Goal: Task Accomplishment & Management: Use online tool/utility

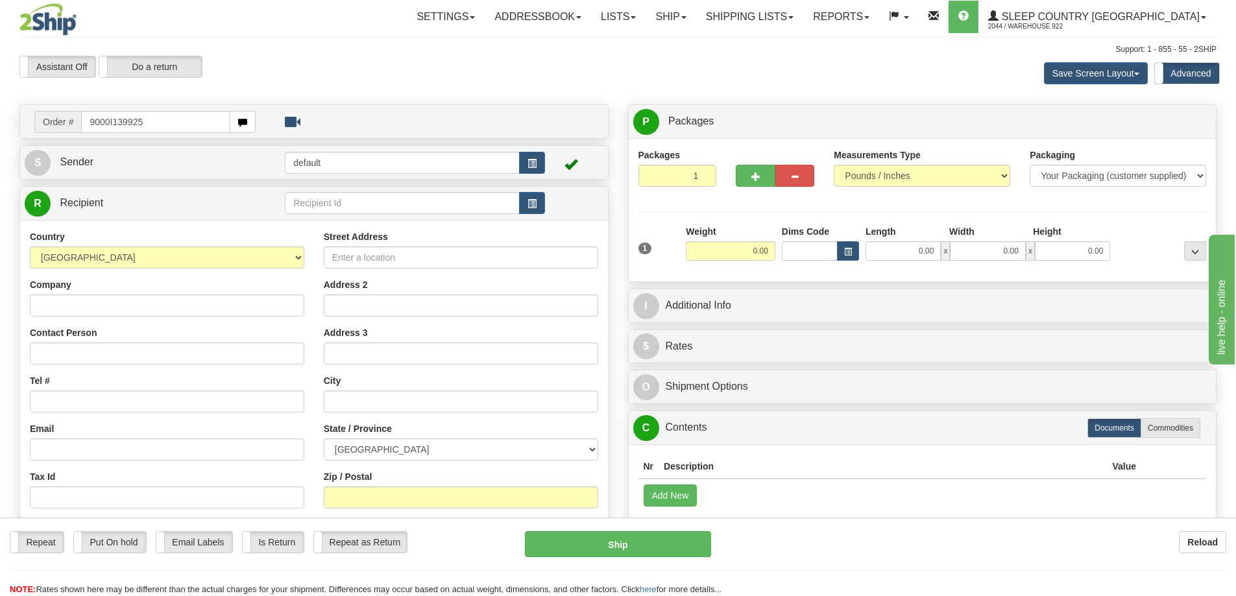
type input "9000I139925"
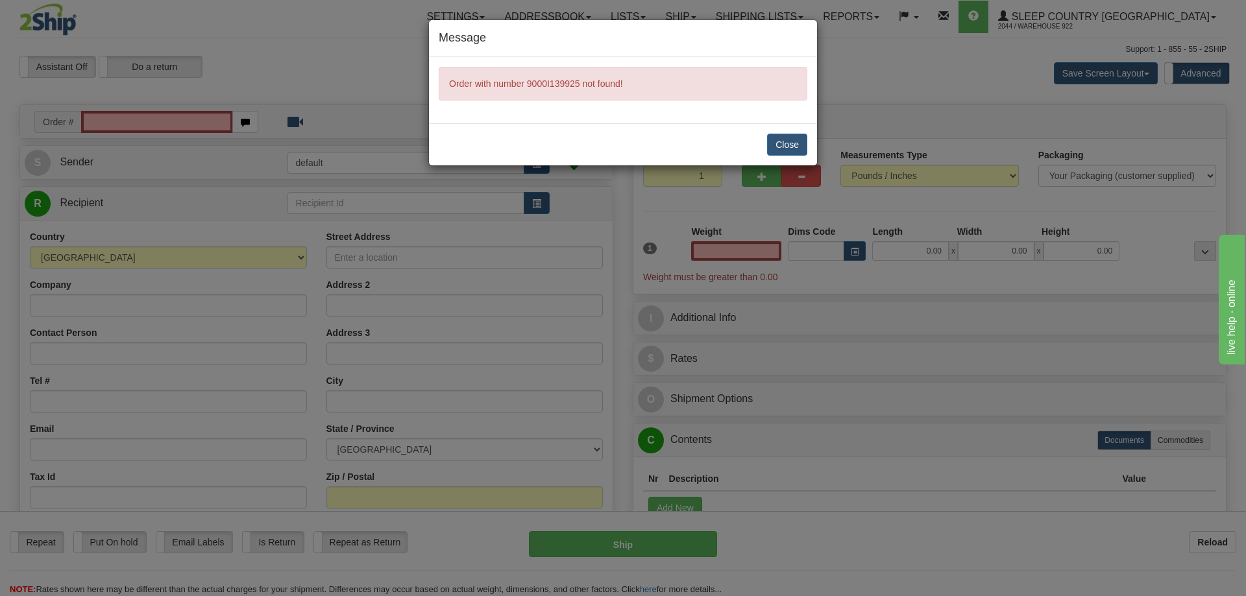
type input "0.00"
click at [795, 140] on button "Close" at bounding box center [787, 145] width 40 height 22
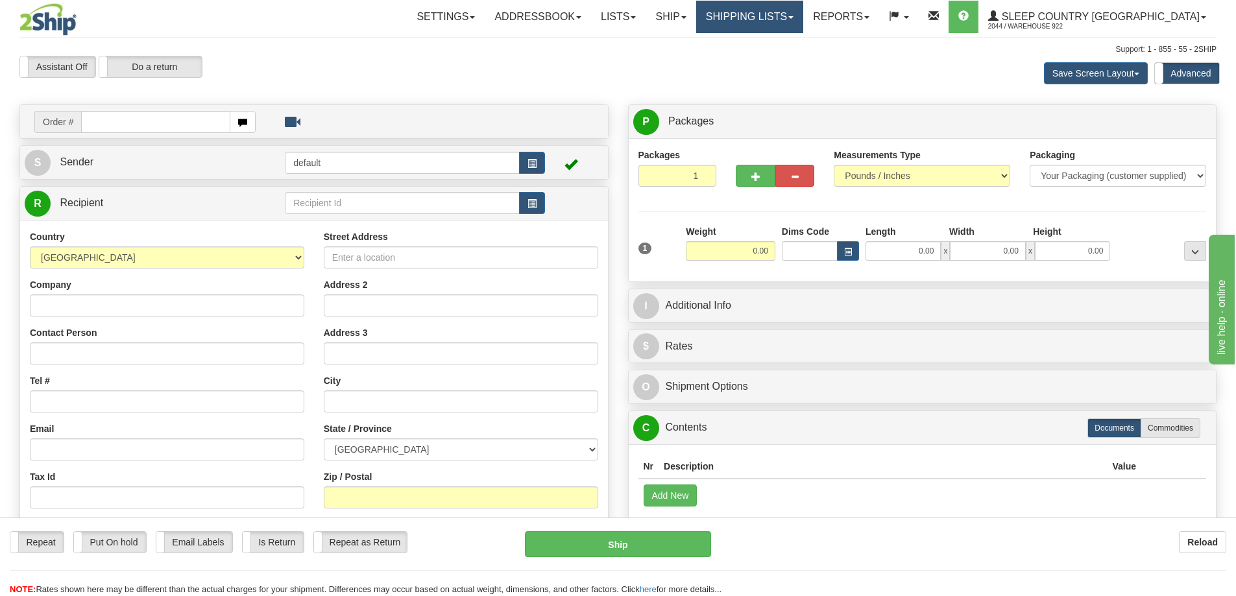
click at [803, 13] on link "Shipping lists" at bounding box center [749, 17] width 107 height 32
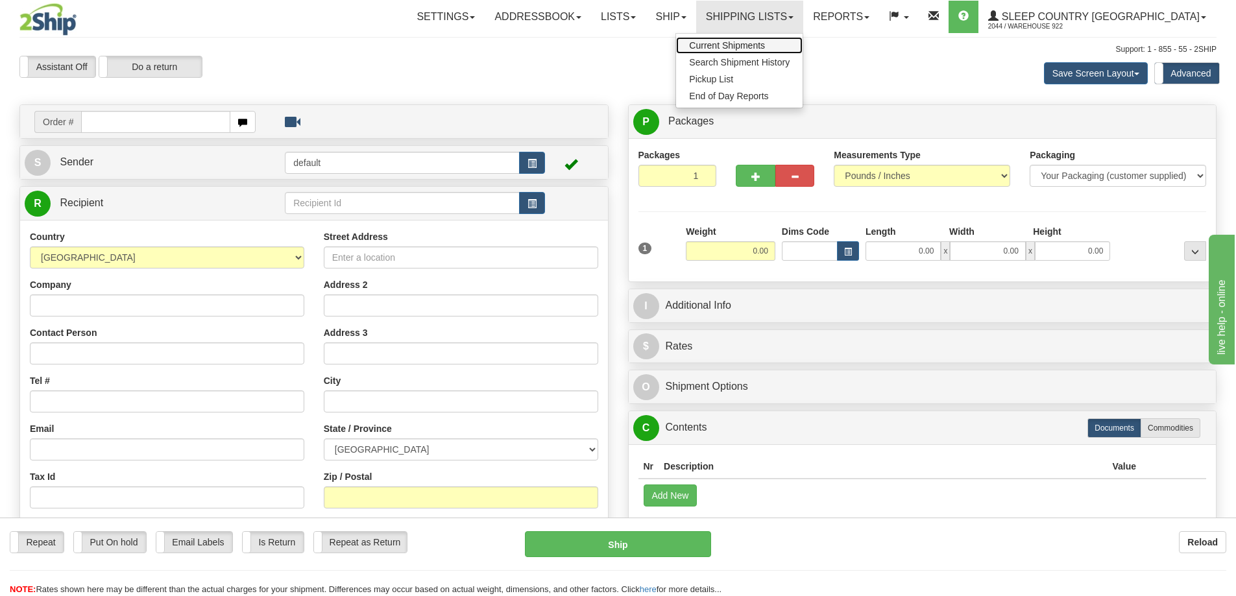
click at [765, 45] on span "Current Shipments" at bounding box center [727, 45] width 76 height 10
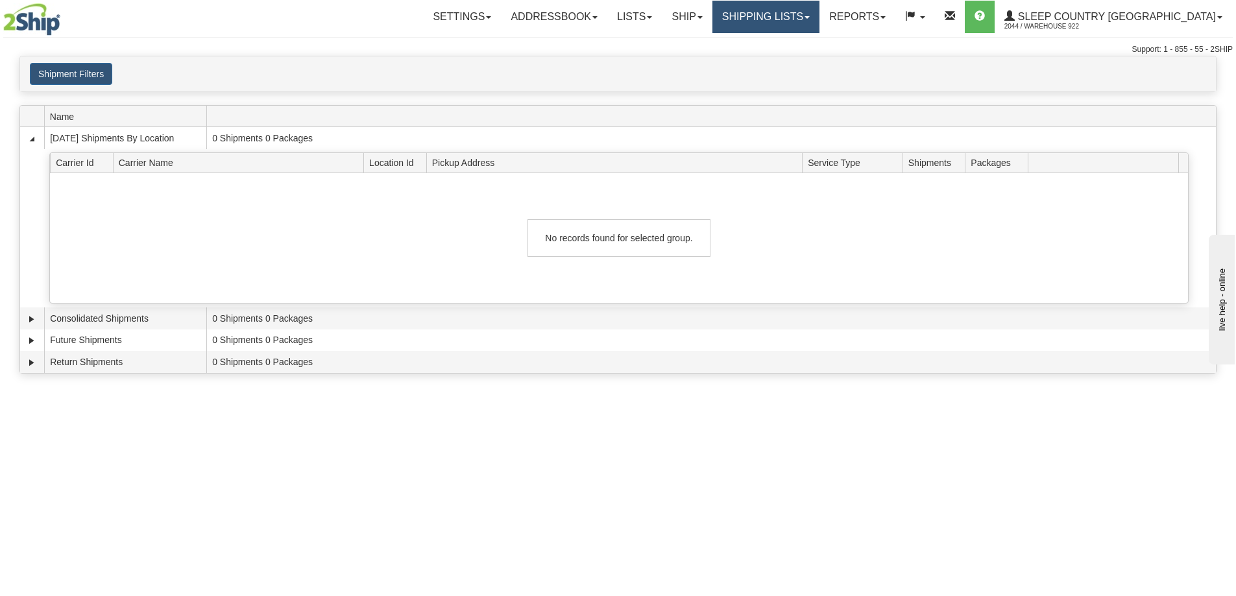
click at [819, 14] on link "Shipping lists" at bounding box center [765, 17] width 107 height 32
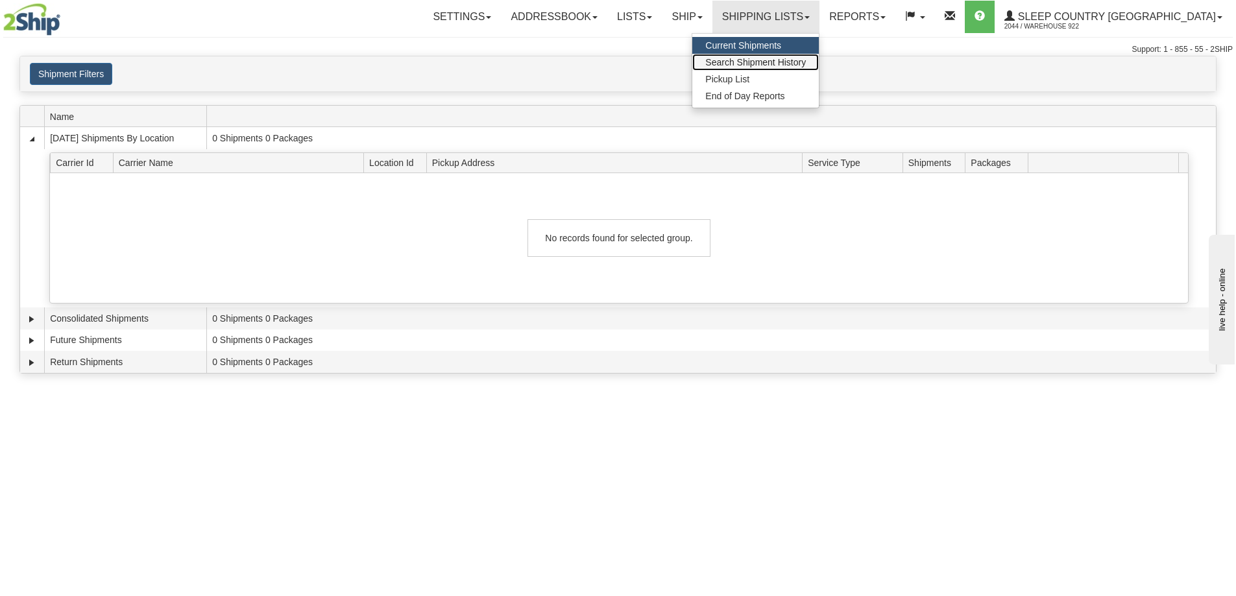
click at [794, 62] on span "Search Shipment History" at bounding box center [755, 62] width 101 height 10
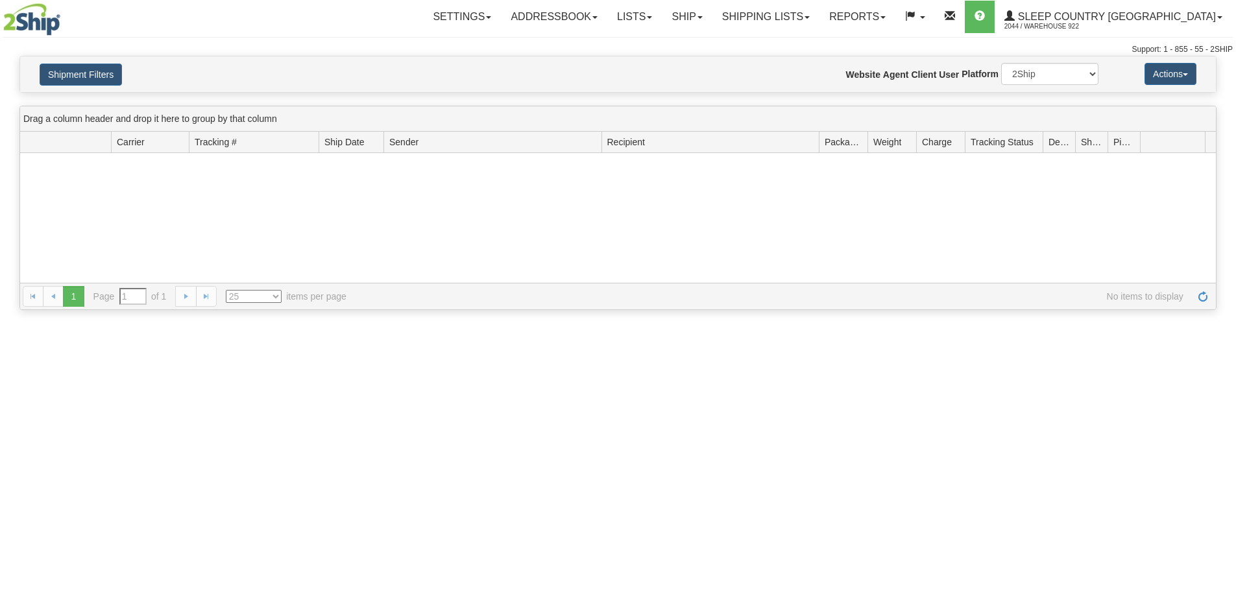
type input "From [DATE] To [DATE]"
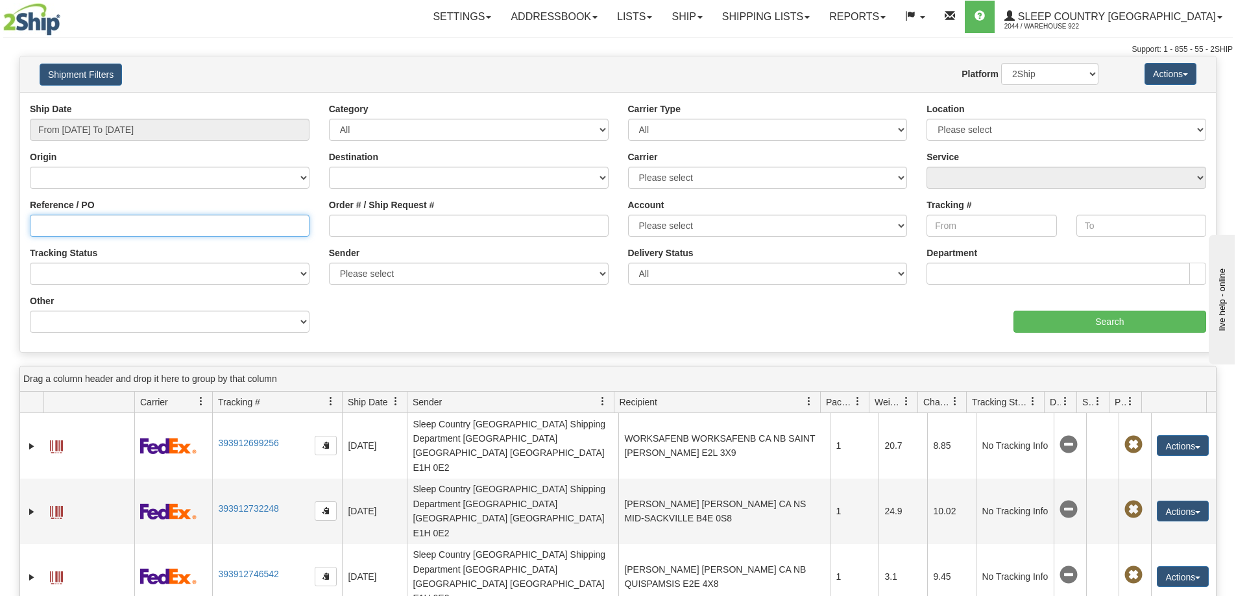
click at [62, 232] on input "Reference / PO" at bounding box center [170, 226] width 280 height 22
paste input "9000I139925"
type input "9000I139925"
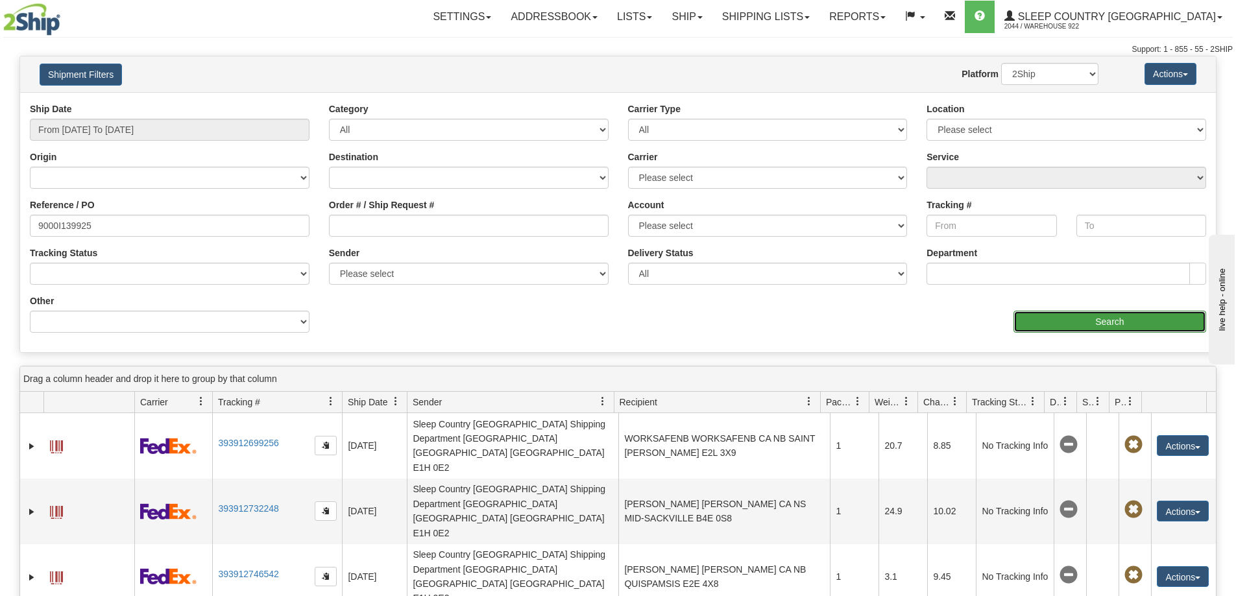
click at [1072, 317] on input "Search" at bounding box center [1109, 322] width 193 height 22
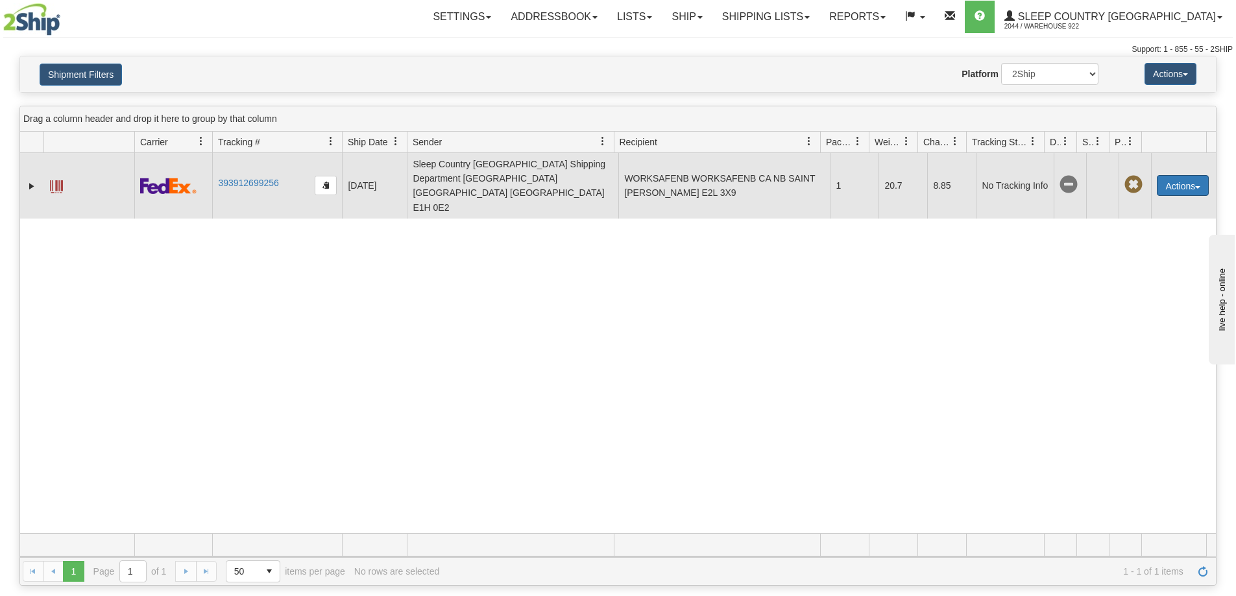
click at [1195, 186] on span "button" at bounding box center [1197, 187] width 5 height 3
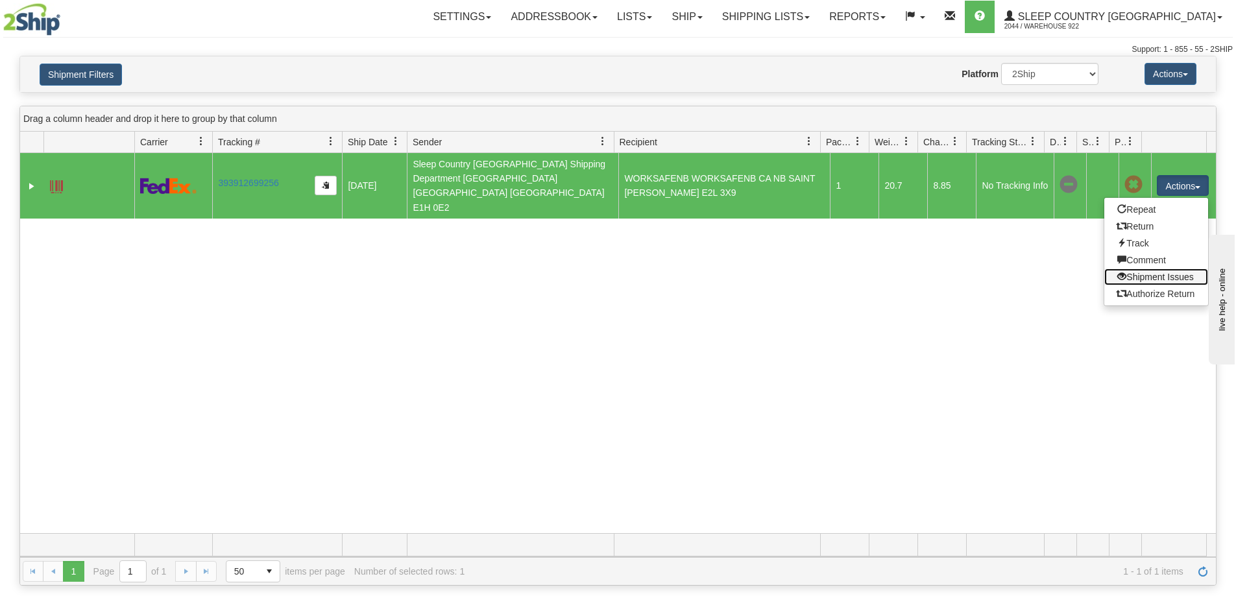
click at [1153, 269] on link "Shipment Issues" at bounding box center [1156, 277] width 104 height 17
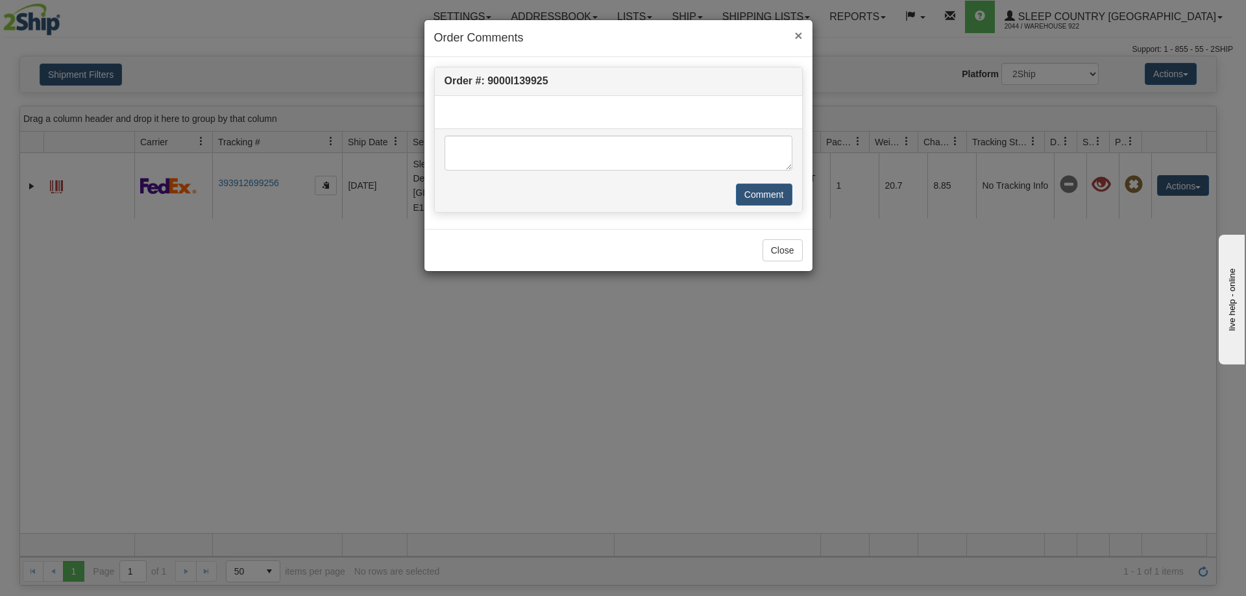
click at [797, 32] on span "×" at bounding box center [798, 35] width 8 height 15
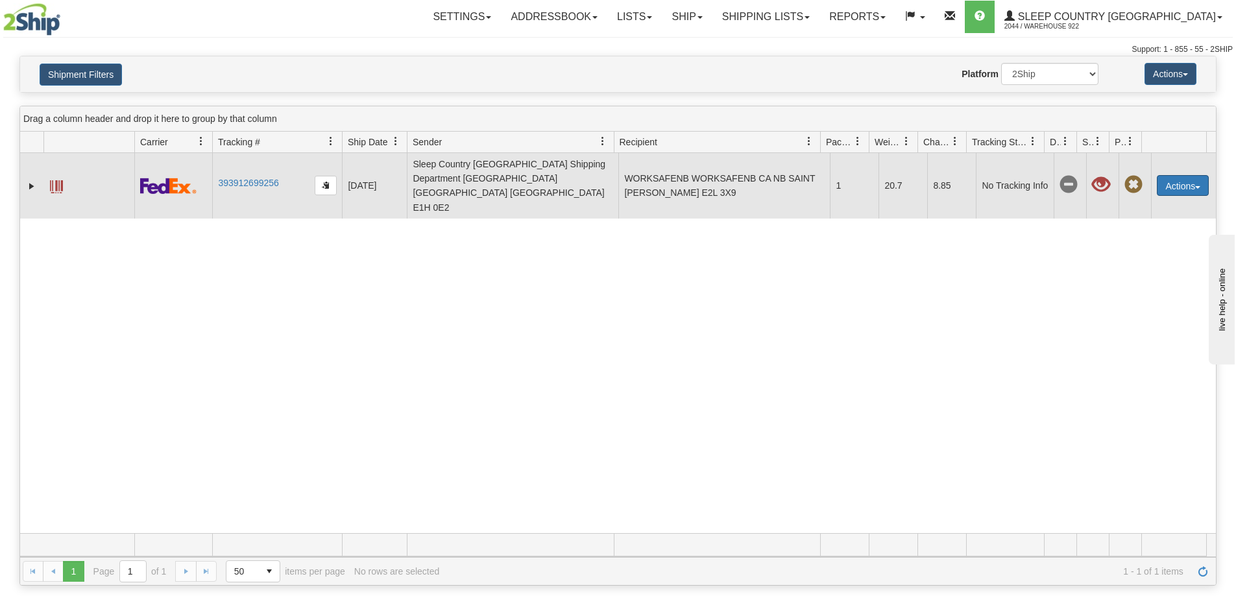
click at [1185, 175] on button "Actions" at bounding box center [1183, 185] width 52 height 21
click at [1172, 175] on button "Actions" at bounding box center [1183, 185] width 52 height 21
click at [320, 176] on button "button" at bounding box center [326, 185] width 22 height 19
click at [325, 181] on span "button" at bounding box center [326, 185] width 8 height 8
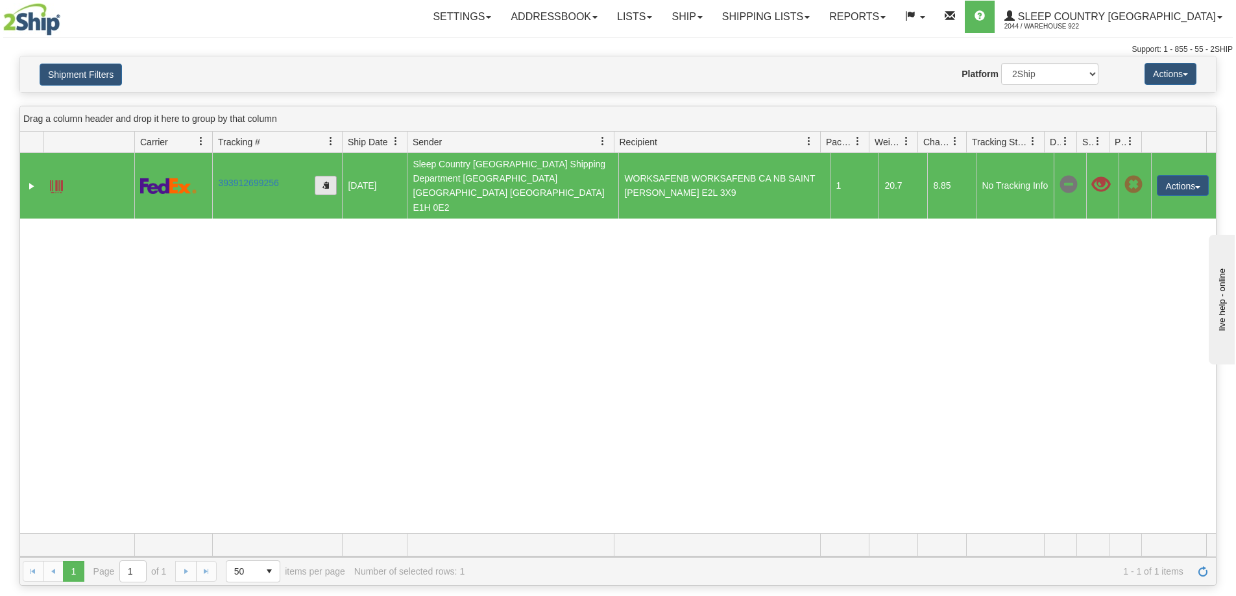
click at [325, 181] on span "button" at bounding box center [326, 185] width 8 height 8
click at [53, 180] on span at bounding box center [56, 186] width 13 height 13
click at [1193, 175] on button "Actions" at bounding box center [1183, 185] width 52 height 21
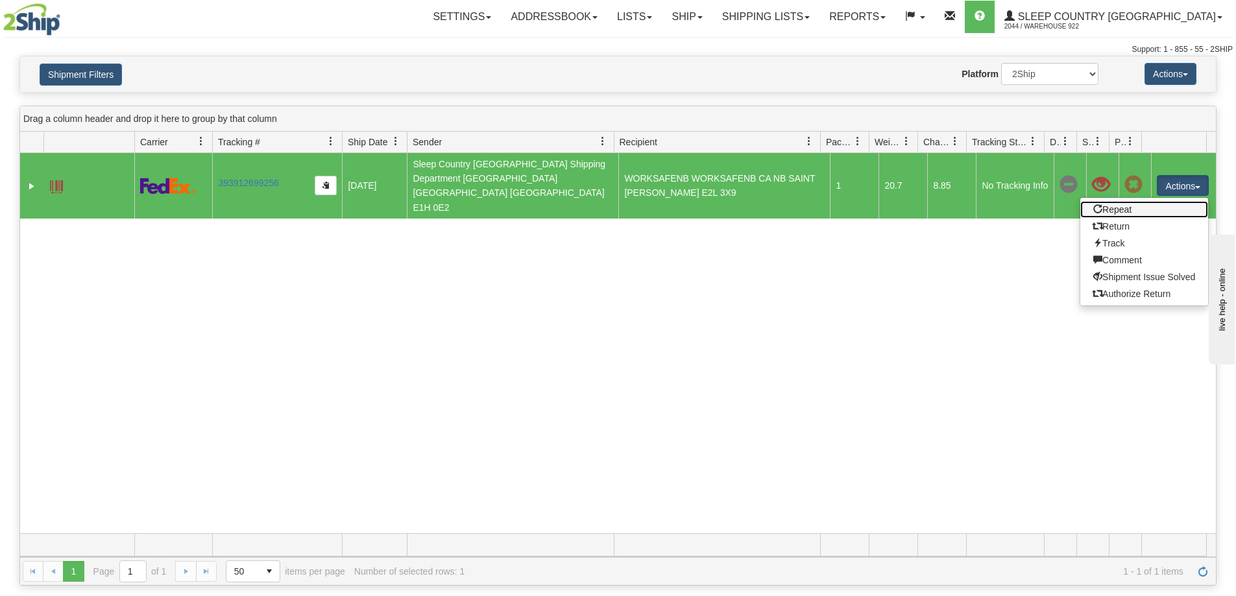
click at [1102, 201] on link "Repeat" at bounding box center [1144, 209] width 128 height 17
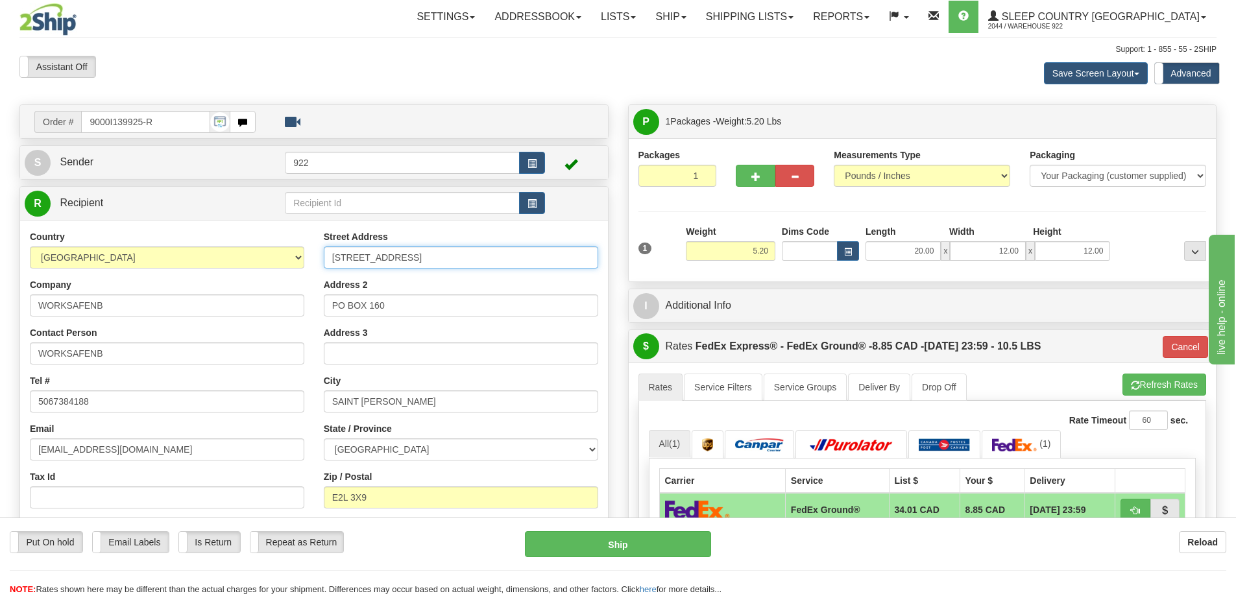
click at [428, 258] on input "[STREET_ADDRESS]" at bounding box center [461, 258] width 274 height 22
drag, startPoint x: 428, startPoint y: 258, endPoint x: 323, endPoint y: 262, distance: 105.2
click at [324, 262] on input "1 Portland Street" at bounding box center [461, 258] width 274 height 22
paste input "486 chemin Dauversière"
type input "486 chemin Dauversière"
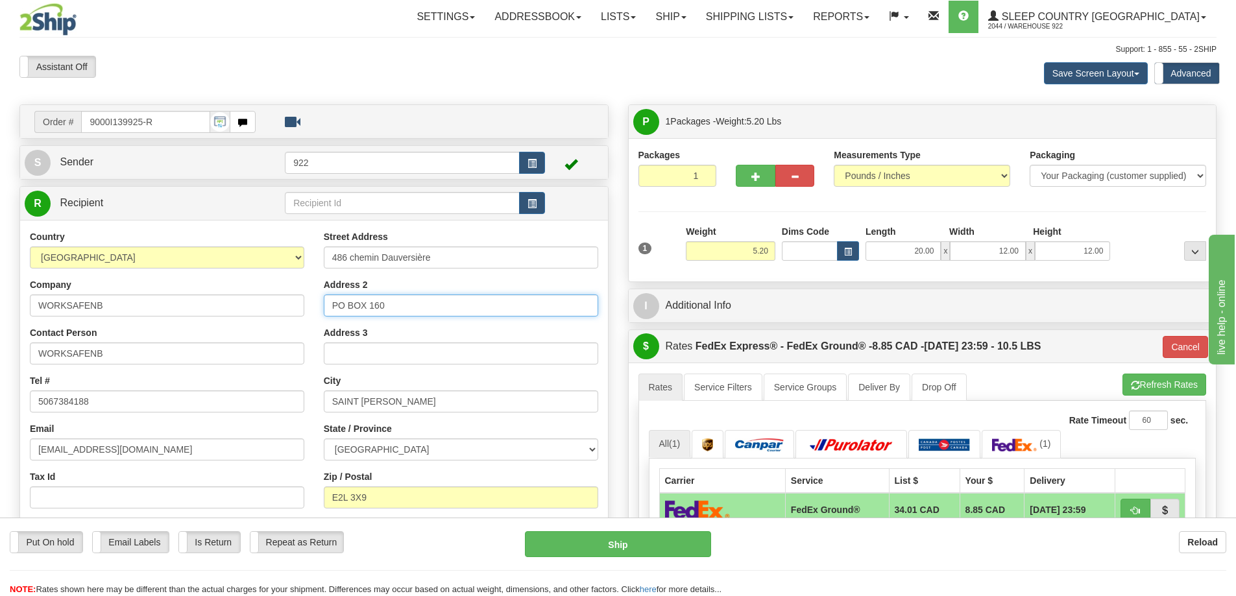
drag, startPoint x: 403, startPoint y: 309, endPoint x: 263, endPoint y: 297, distance: 140.6
click at [263, 297] on div "Country AFGHANISTAN ALAND ISLANDS ALBANIA ALGERIA AMERICAN SAMOA ANDORRA ANGOLA…" at bounding box center [314, 404] width 588 height 349
click at [405, 403] on input "SAINT JOHN" at bounding box center [461, 402] width 274 height 22
drag, startPoint x: 405, startPoint y: 404, endPoint x: 306, endPoint y: 402, distance: 99.3
click at [306, 402] on div "Country AFGHANISTAN ALAND ISLANDS ALBANIA ALGERIA AMERICAN SAMOA ANDORRA ANGOLA…" at bounding box center [314, 404] width 588 height 349
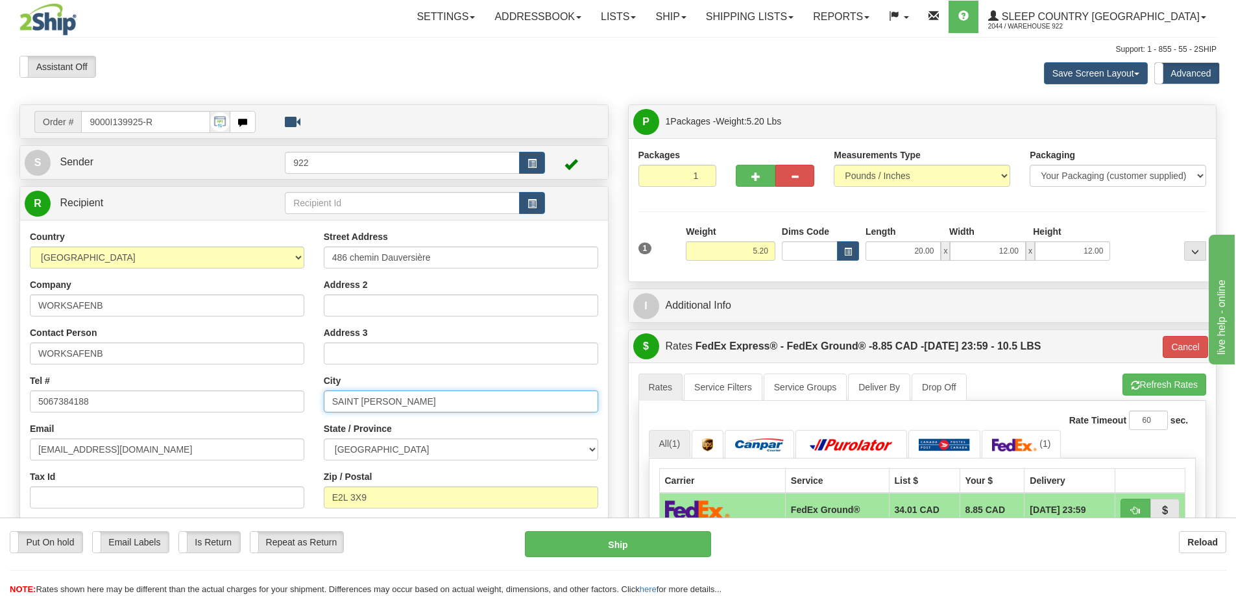
paste input "Dauversière"
type input "Dauversière"
click at [372, 490] on input "E2L 3X9" at bounding box center [461, 498] width 274 height 22
drag, startPoint x: 373, startPoint y: 498, endPoint x: 307, endPoint y: 497, distance: 66.2
click at [307, 497] on div "Country AFGHANISTAN ALAND ISLANDS ALBANIA ALGERIA AMERICAN SAMOA ANDORRA ANGOLA…" at bounding box center [314, 404] width 588 height 349
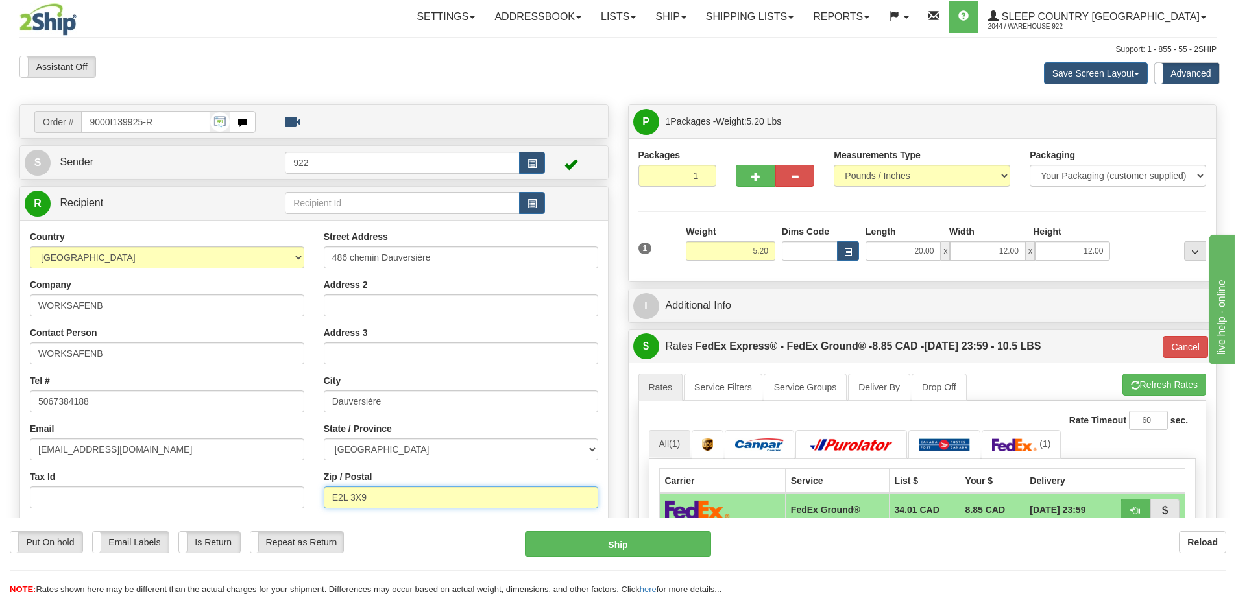
paste input "8J 2C8"
type input "E8J 2C8"
type input "92"
drag, startPoint x: 136, startPoint y: 398, endPoint x: 143, endPoint y: 378, distance: 20.7
click at [136, 398] on input "5067384188" at bounding box center [167, 402] width 274 height 22
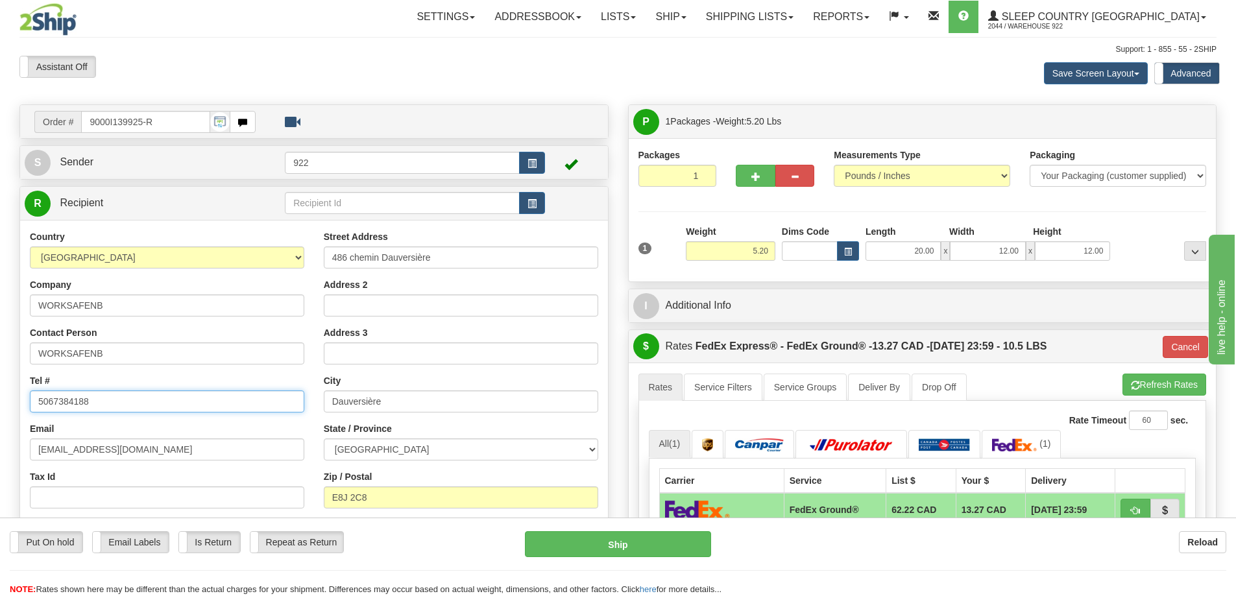
drag, startPoint x: 104, startPoint y: 404, endPoint x: 30, endPoint y: 404, distance: 74.0
click at [26, 402] on div "Country AFGHANISTAN ALAND ISLANDS ALBANIA ALGERIA AMERICAN SAMOA ANDORRA ANGOLA…" at bounding box center [167, 398] width 294 height 336
paste input "545-5616"
type input "506 545-5616"
click at [573, 548] on button "Ship" at bounding box center [618, 544] width 186 height 26
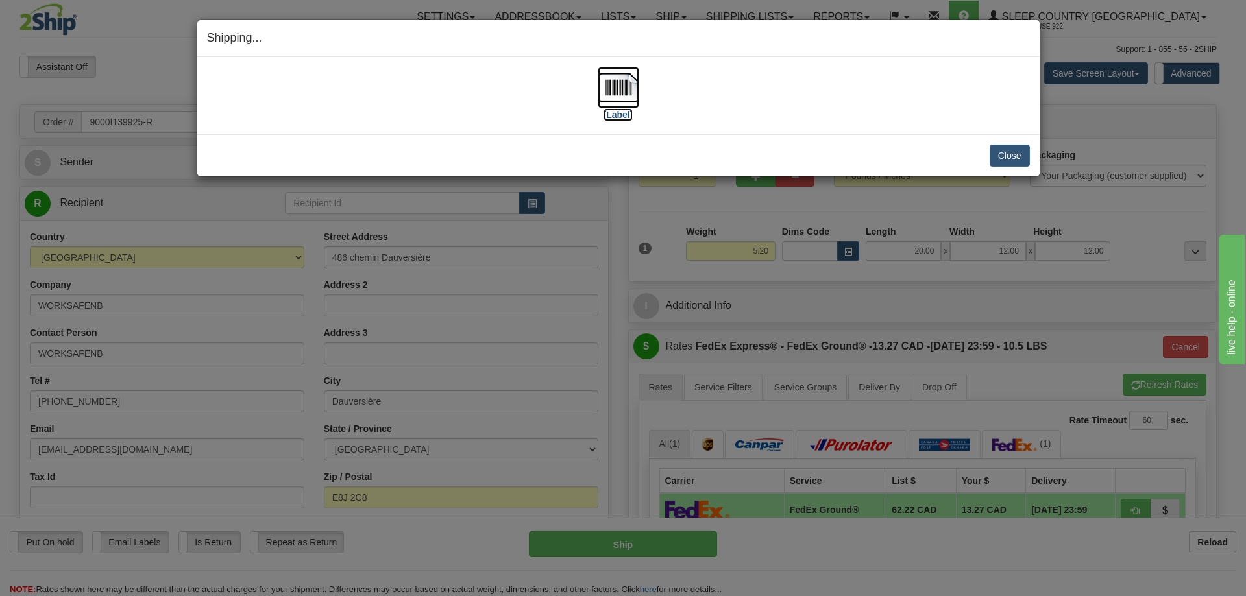
click at [603, 83] on img at bounding box center [619, 88] width 42 height 42
click at [1028, 160] on button "Close" at bounding box center [1009, 156] width 40 height 22
